Goal: Information Seeking & Learning: Learn about a topic

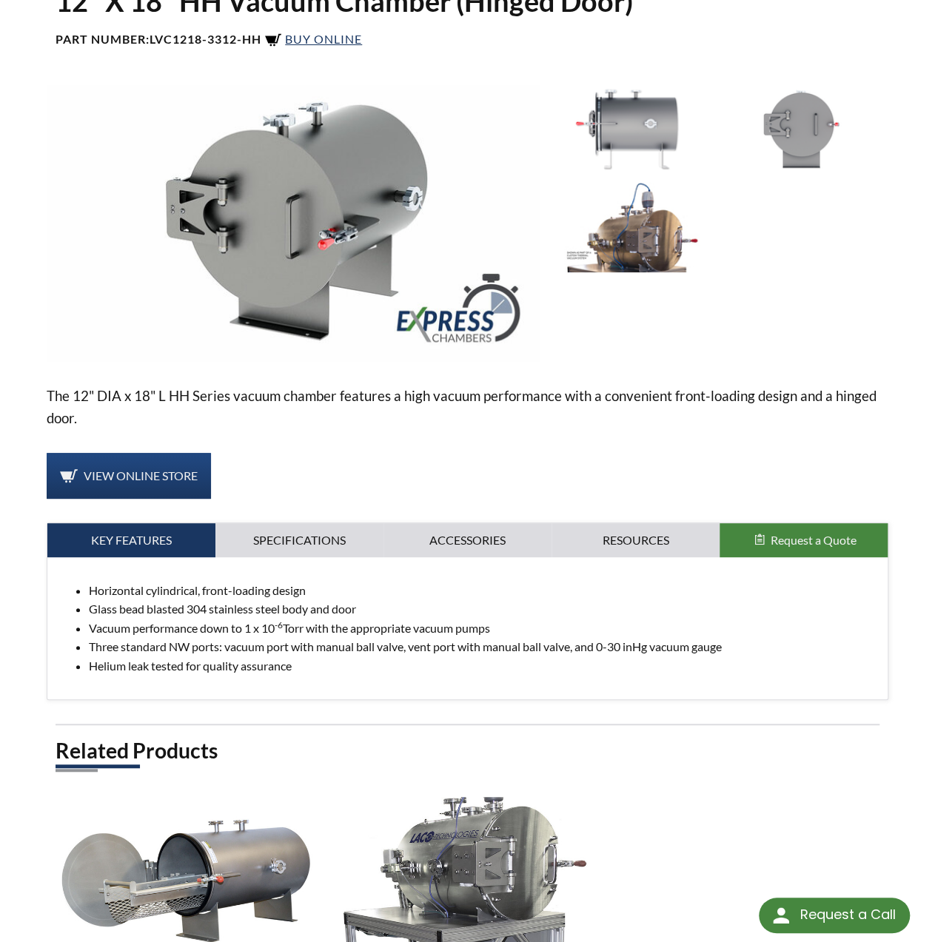
scroll to position [74, 0]
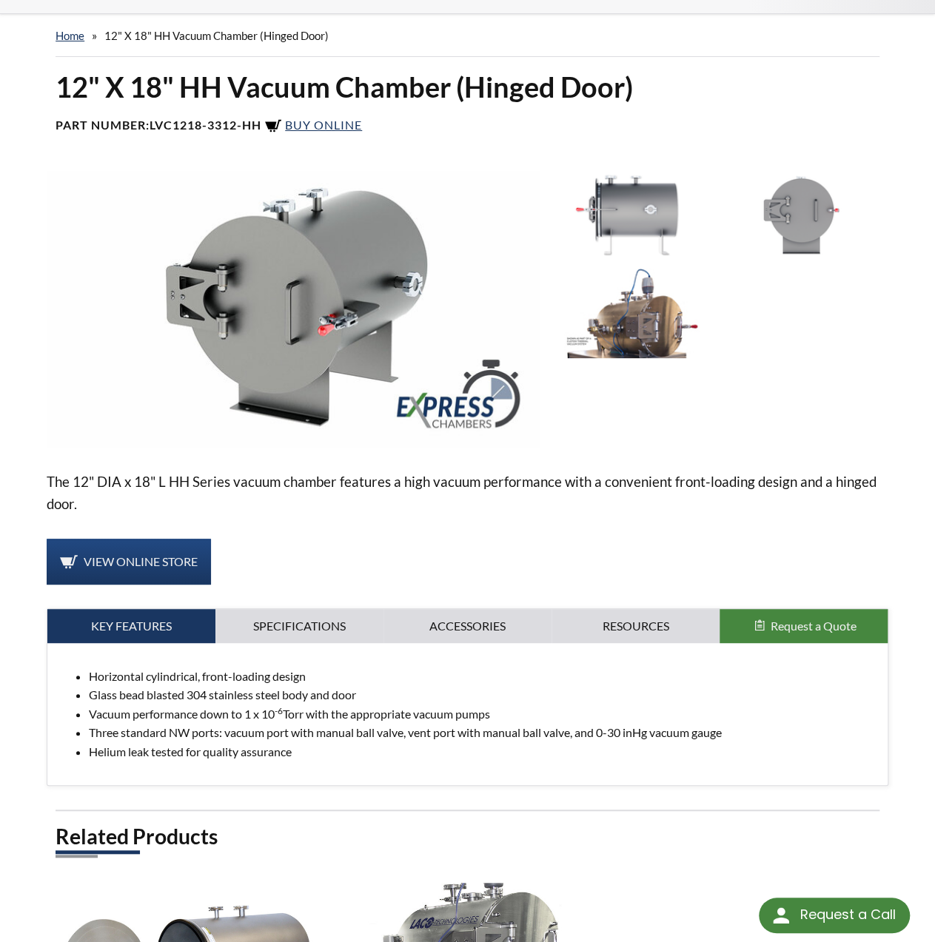
click at [637, 183] on img at bounding box center [631, 216] width 161 height 90
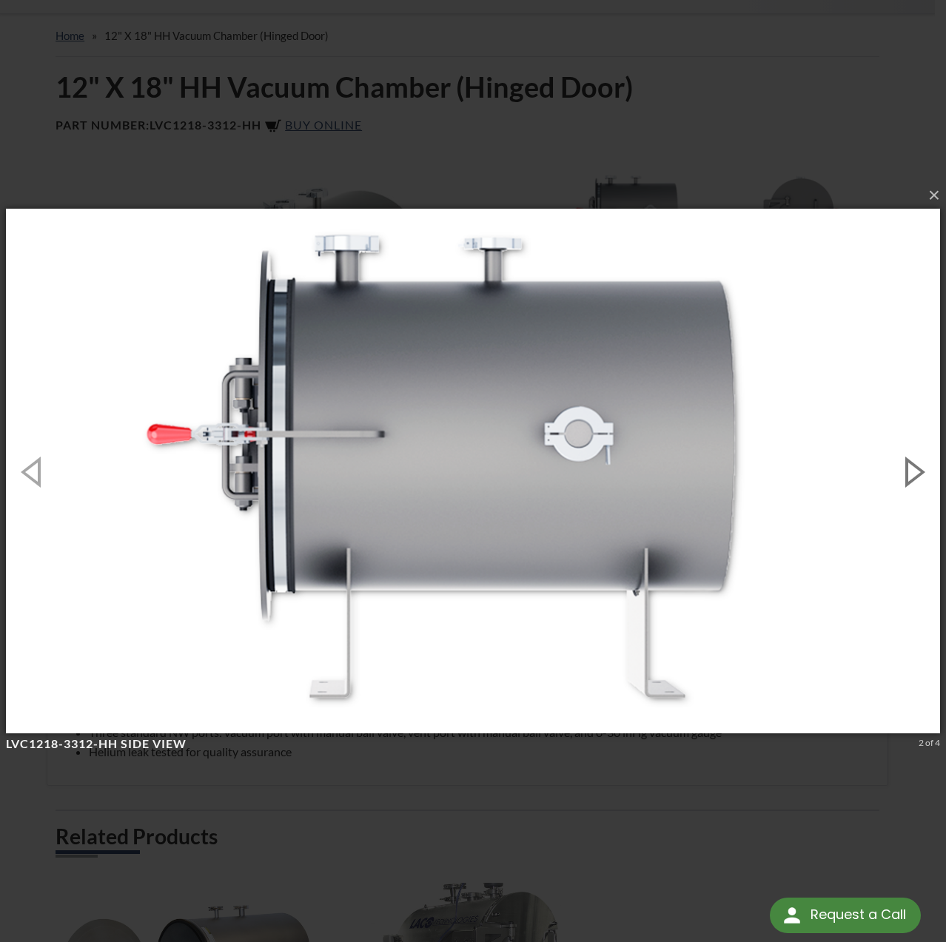
click at [891, 452] on button "button" at bounding box center [912, 471] width 67 height 81
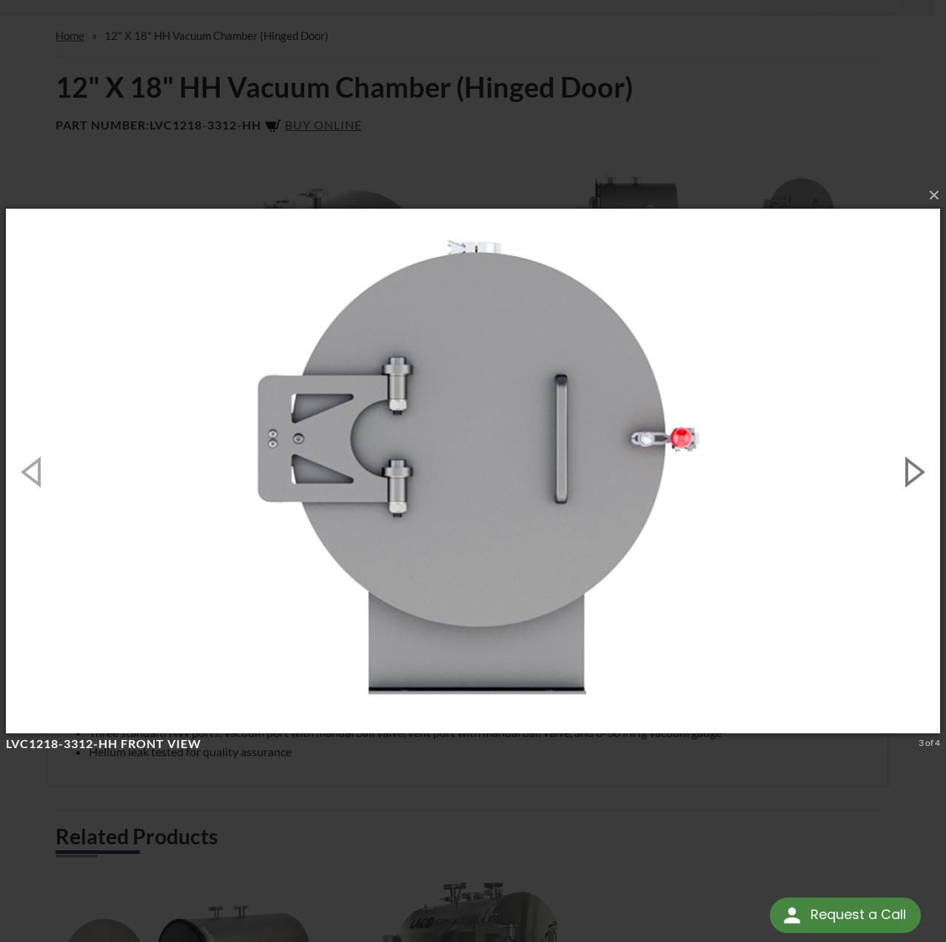
click at [891, 451] on button "button" at bounding box center [912, 471] width 67 height 81
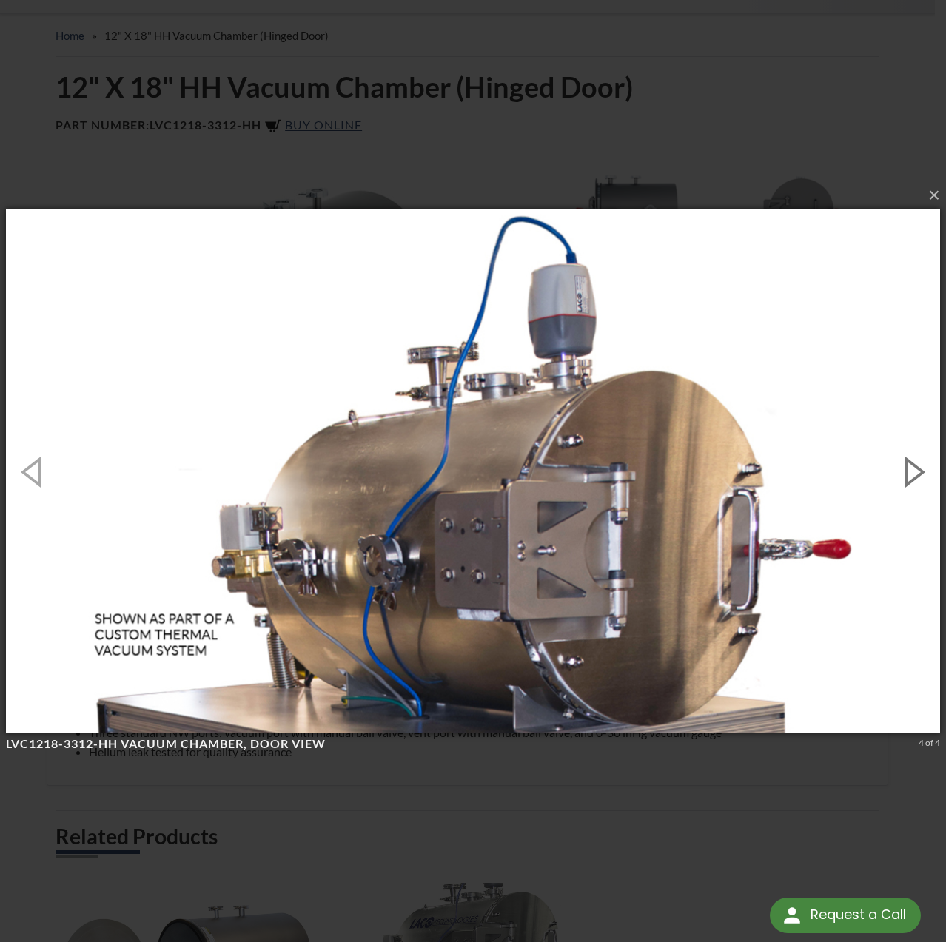
click at [922, 485] on button "button" at bounding box center [912, 471] width 67 height 81
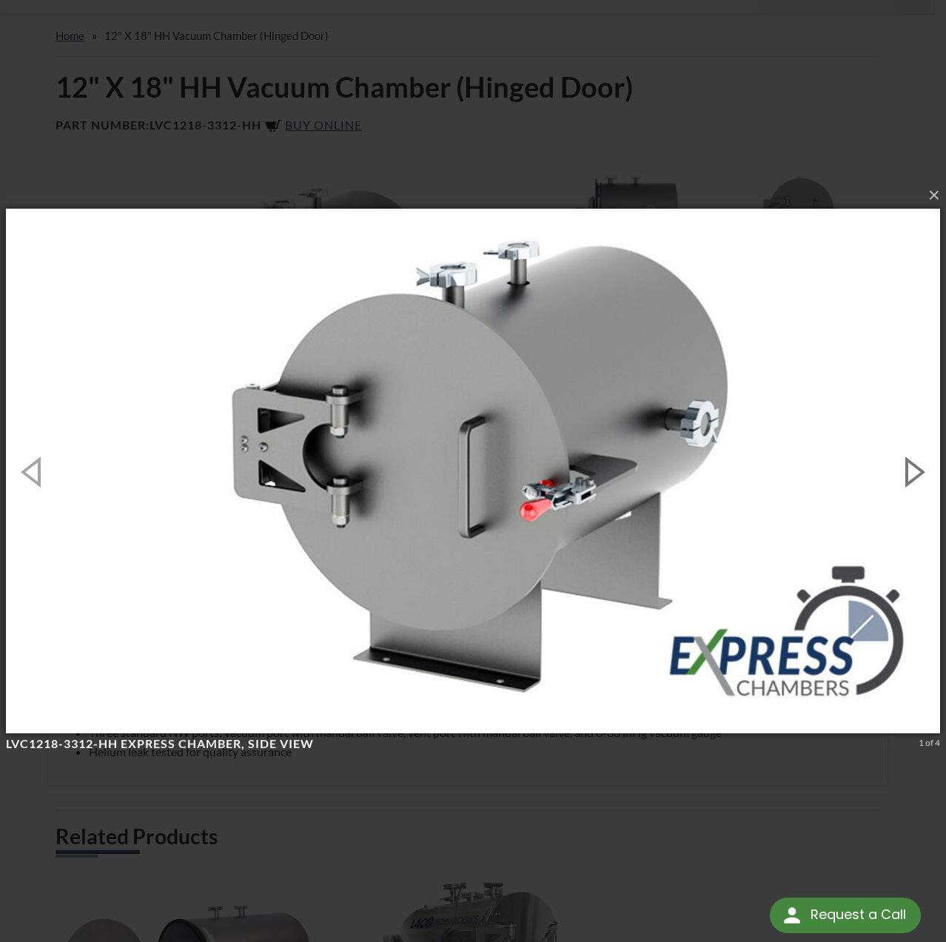
click at [914, 489] on button "button" at bounding box center [912, 471] width 67 height 81
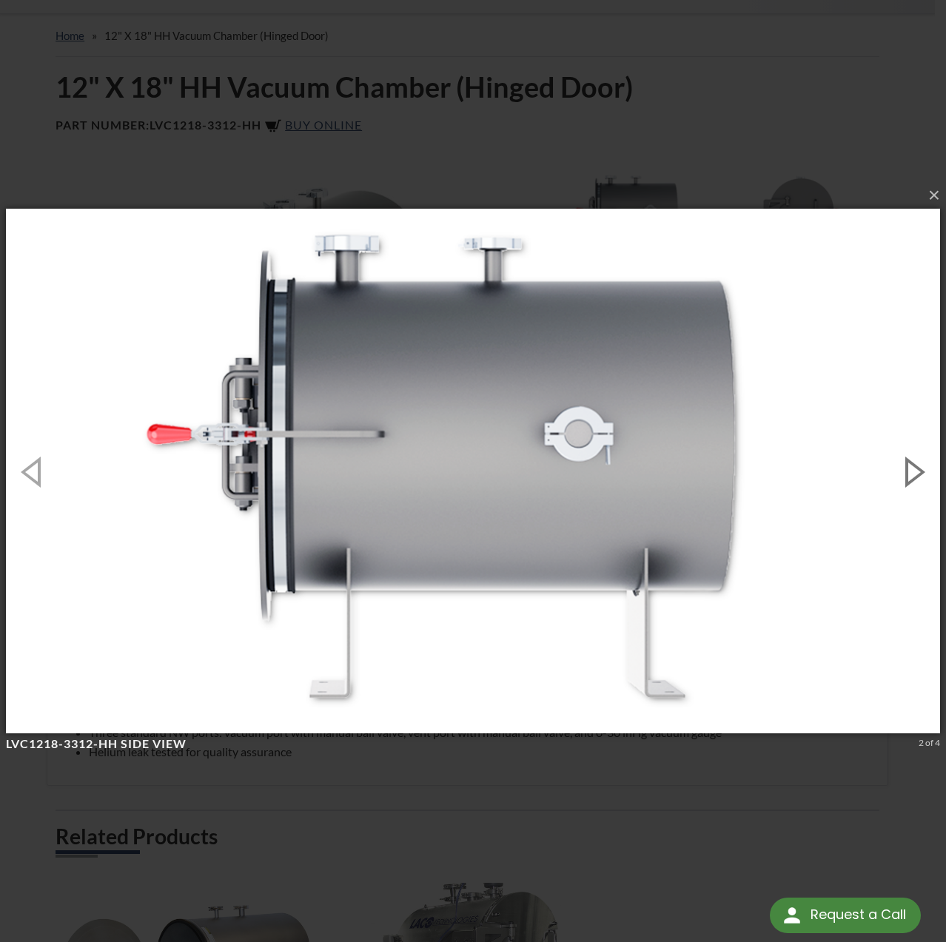
click at [914, 489] on button "button" at bounding box center [912, 471] width 67 height 81
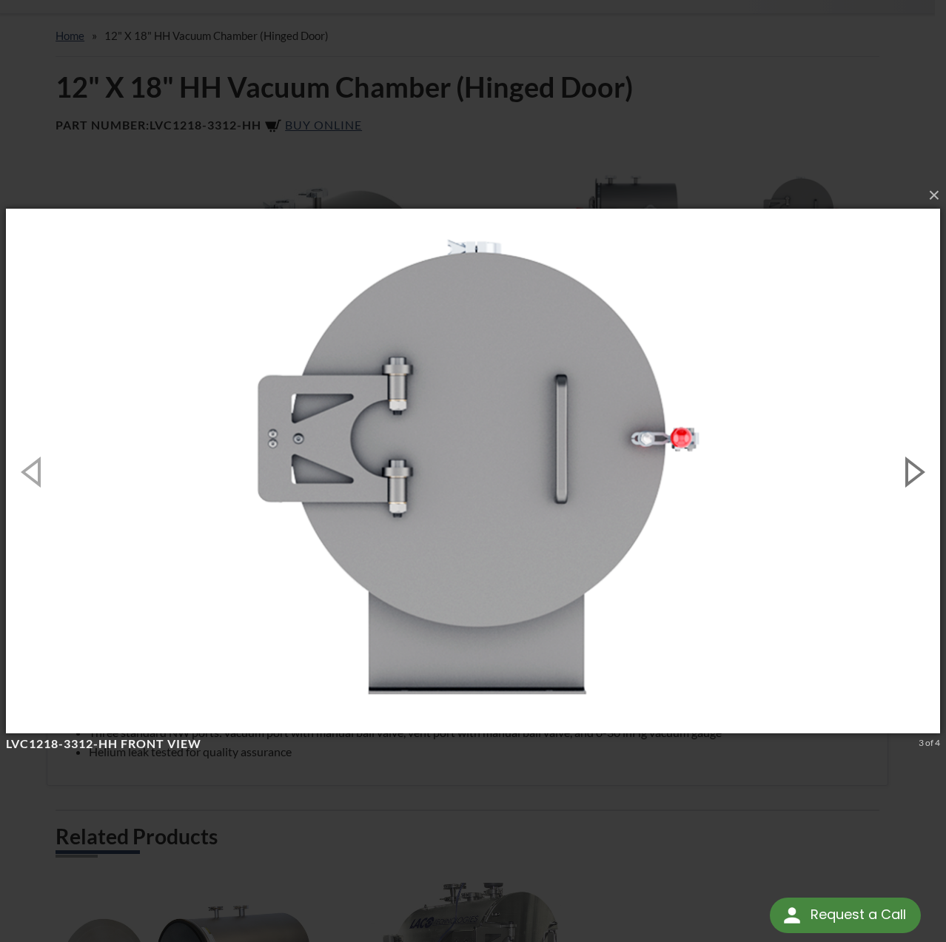
click at [914, 489] on button "button" at bounding box center [912, 471] width 67 height 81
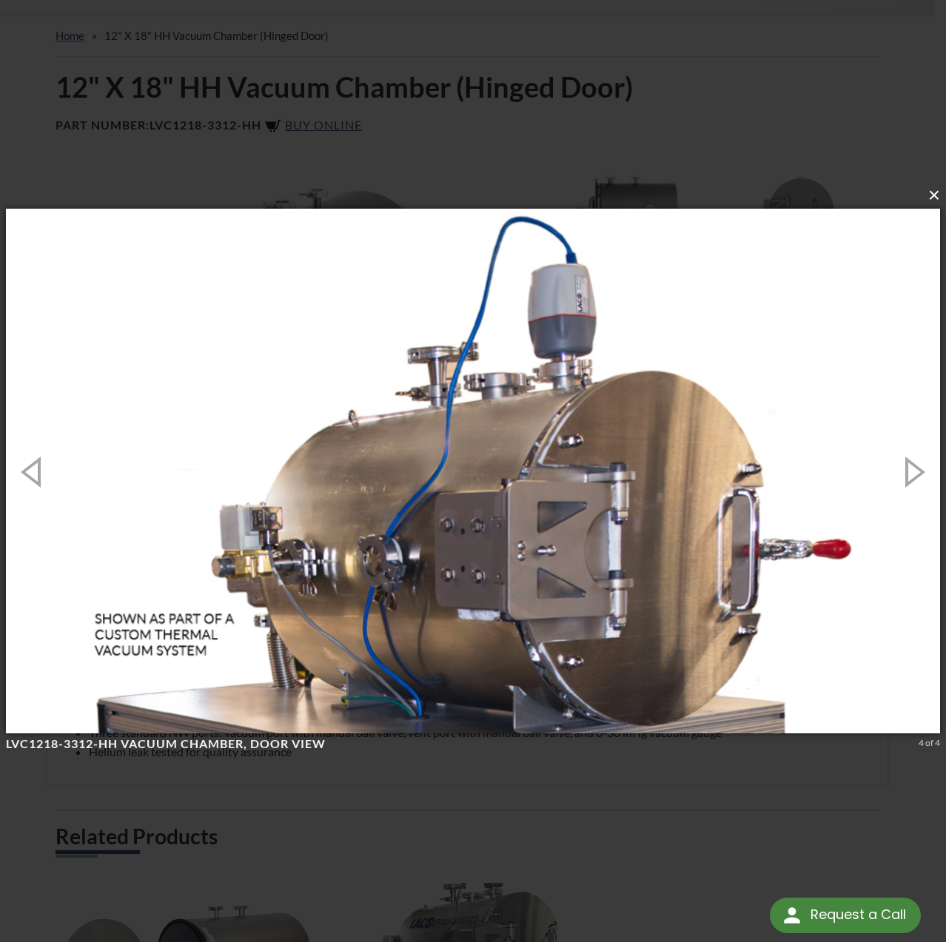
click at [930, 196] on button "×" at bounding box center [477, 195] width 934 height 33
